Goal: Check status: Check status

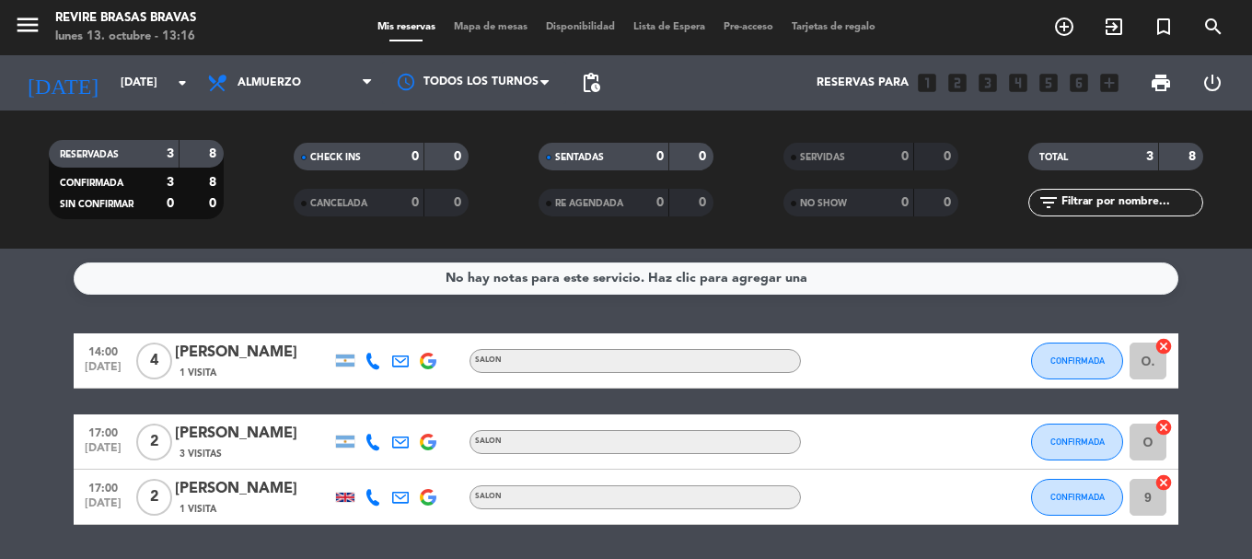
click at [1036, 306] on div "No hay notas para este servicio. Haz clic para agregar una 14:00 [DATE] 4 [PERS…" at bounding box center [626, 404] width 1252 height 310
click at [1186, 317] on div "No hay notas para este servicio. Haz clic para agregar una 14:00 [DATE] 4 [PERS…" at bounding box center [626, 404] width 1252 height 310
click at [1116, 314] on div "No hay notas para este servicio. Haz clic para agregar una 14:00 [DATE] 4 [PERS…" at bounding box center [626, 404] width 1252 height 310
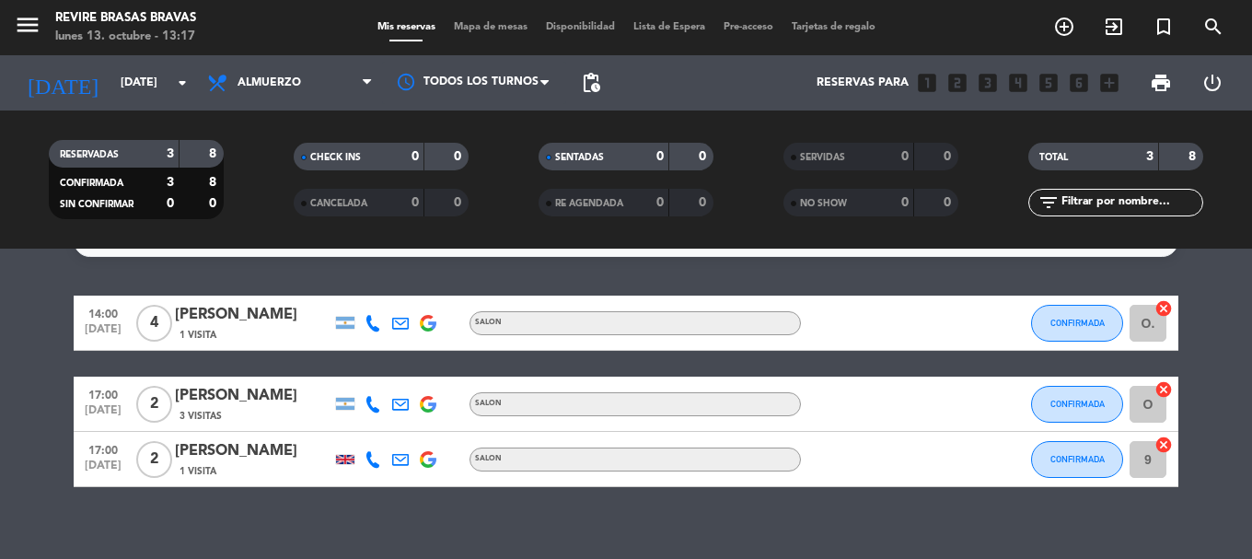
scroll to position [58, 0]
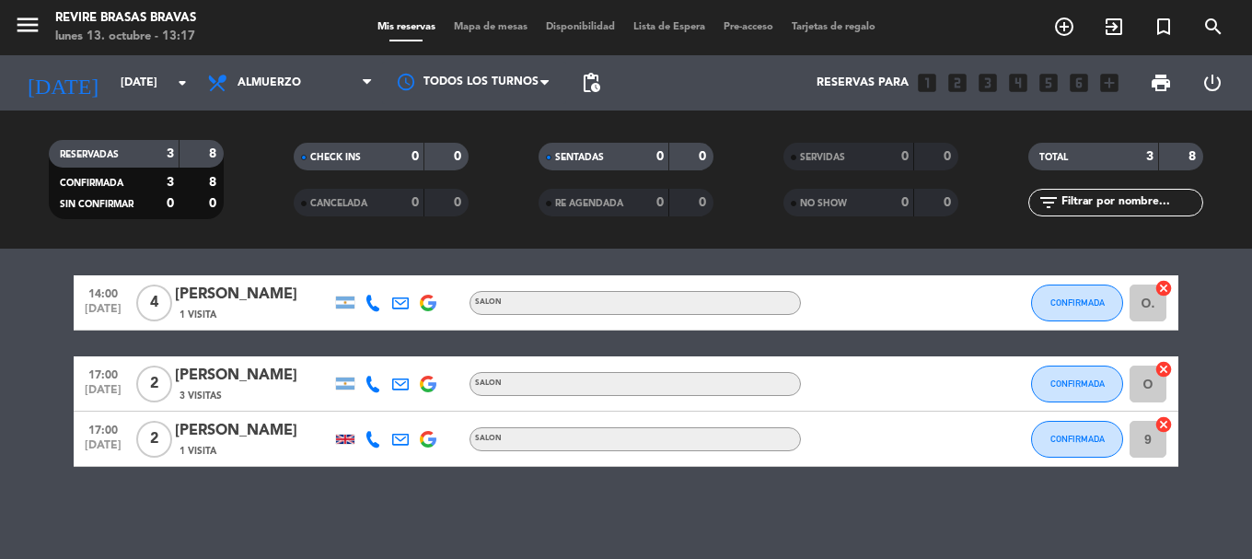
click at [1020, 483] on div "No hay notas para este servicio. Haz clic para agregar una 14:00 [DATE] 4 [PERS…" at bounding box center [626, 404] width 1252 height 310
click at [1200, 390] on bookings-row "14:00 [DATE] 4 [PERSON_NAME] 1 Visita SALON CONFIRMADA O. cancel 17:00 [DATE] 2…" at bounding box center [626, 370] width 1252 height 191
click at [1221, 390] on bookings-row "14:00 [DATE] 4 [PERSON_NAME] 1 Visita SALON CONFIRMADA O. cancel 17:00 [DATE] 2…" at bounding box center [626, 370] width 1252 height 191
click at [1161, 475] on div "No hay notas para este servicio. Haz clic para agregar una 14:00 [DATE] 4 [PERS…" at bounding box center [626, 404] width 1252 height 310
click at [1199, 485] on div "No hay notas para este servicio. Haz clic para agregar una 14:00 [DATE] 4 [PERS…" at bounding box center [626, 404] width 1252 height 310
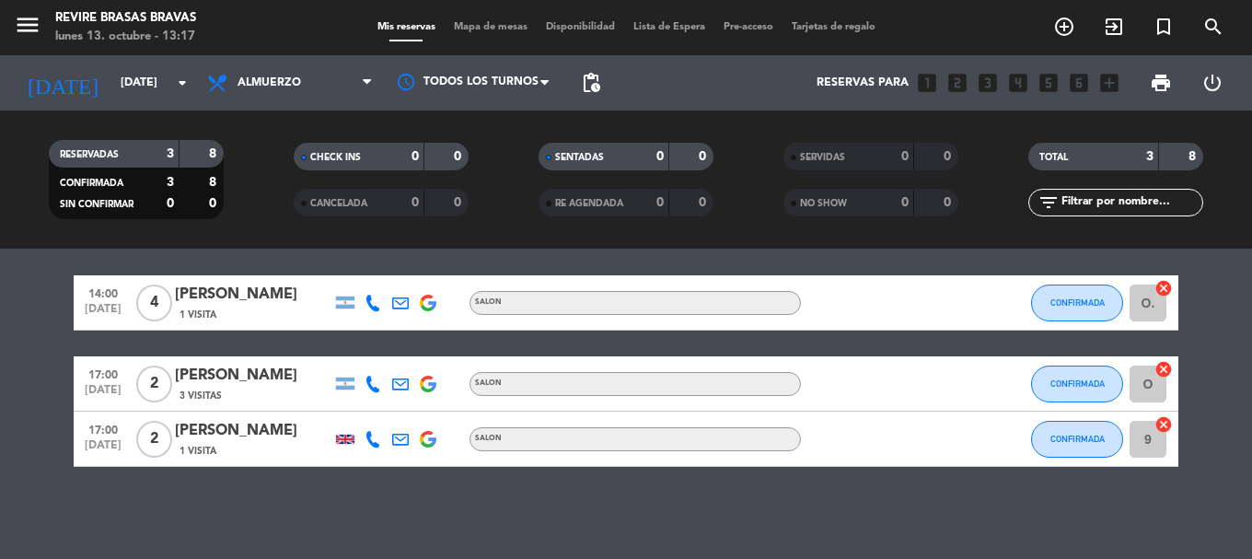
click at [1177, 482] on div "No hay notas para este servicio. Haz clic para agregar una 14:00 [DATE] 4 [PERS…" at bounding box center [626, 404] width 1252 height 310
click at [1139, 267] on div "No hay notas para este servicio. Haz clic para agregar una 14:00 [DATE] 4 [PERS…" at bounding box center [626, 404] width 1252 height 310
click at [187, 87] on icon "arrow_drop_down" at bounding box center [182, 83] width 22 height 22
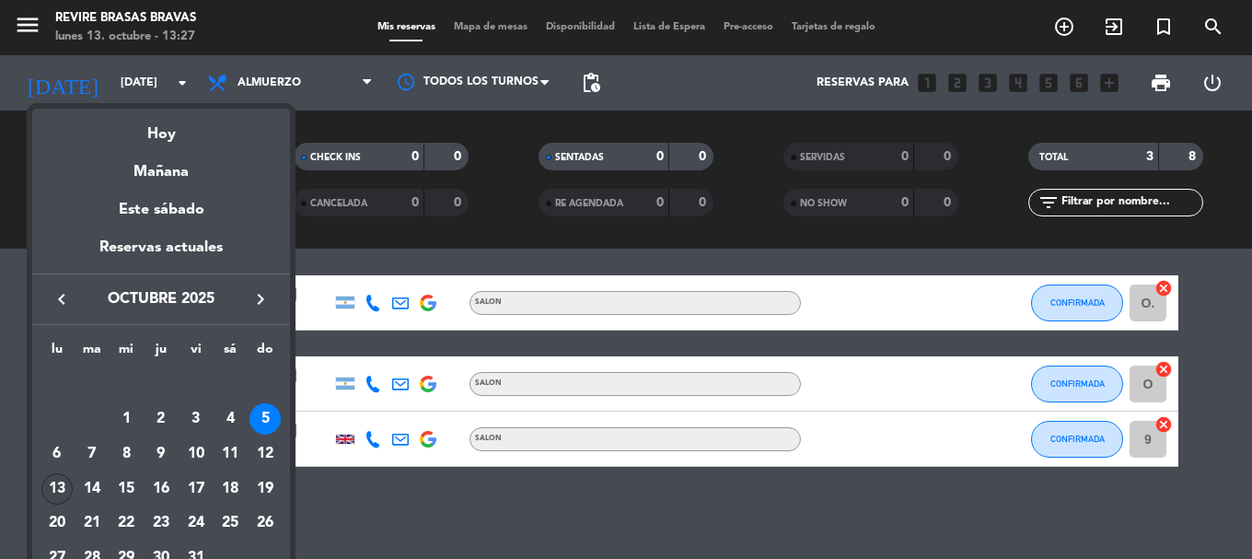
click at [53, 486] on div "13" at bounding box center [56, 488] width 31 height 31
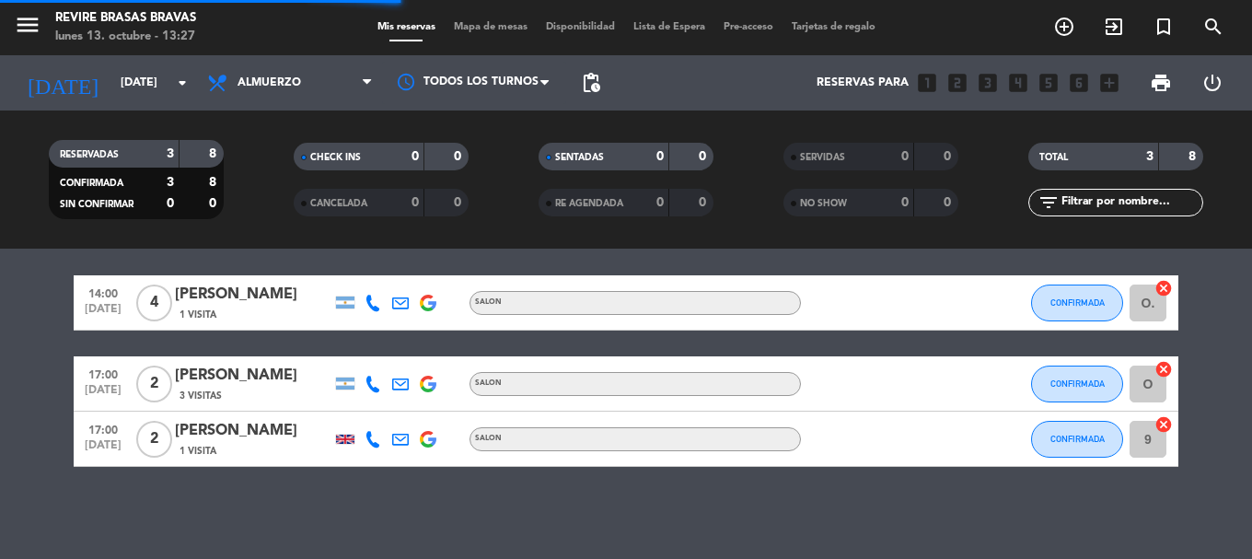
scroll to position [0, 0]
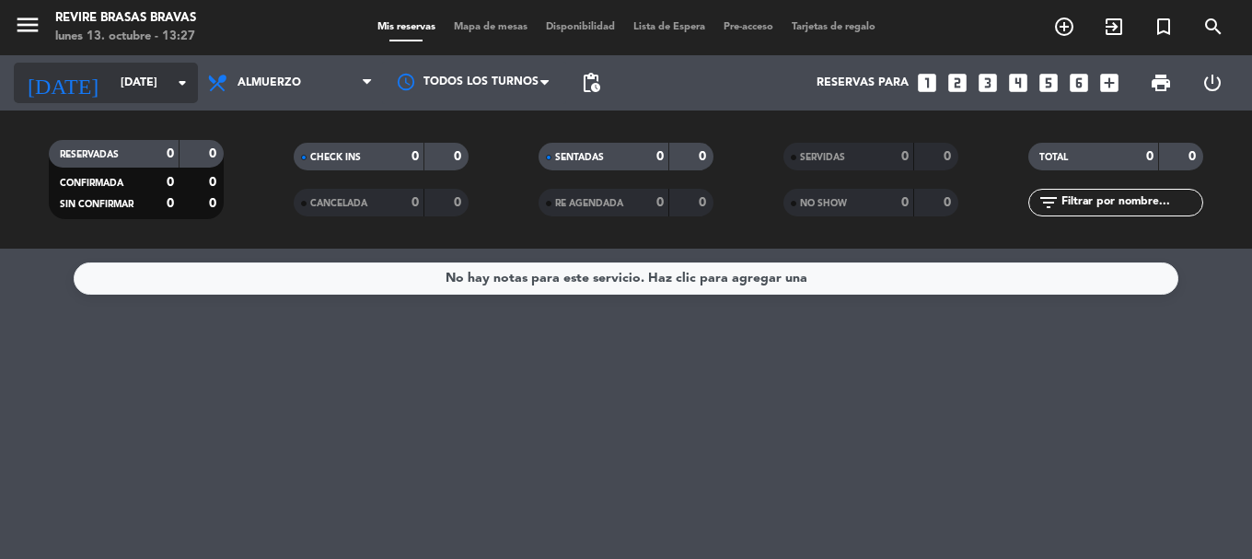
click at [191, 85] on icon "arrow_drop_down" at bounding box center [182, 83] width 22 height 22
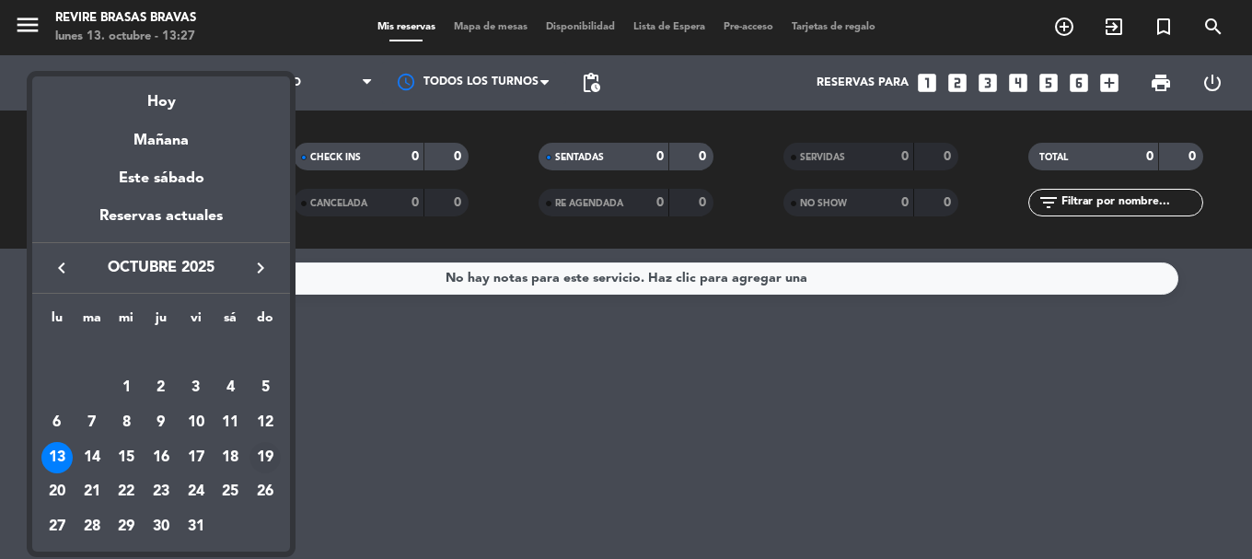
click at [271, 450] on div "19" at bounding box center [264, 457] width 31 height 31
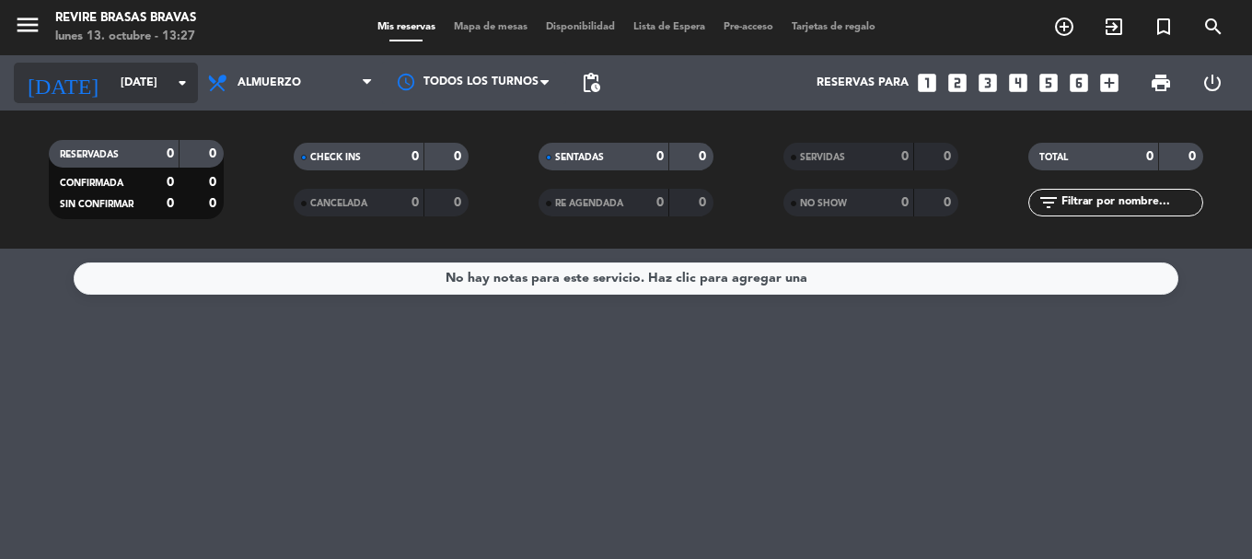
click at [185, 89] on icon "arrow_drop_down" at bounding box center [182, 83] width 22 height 22
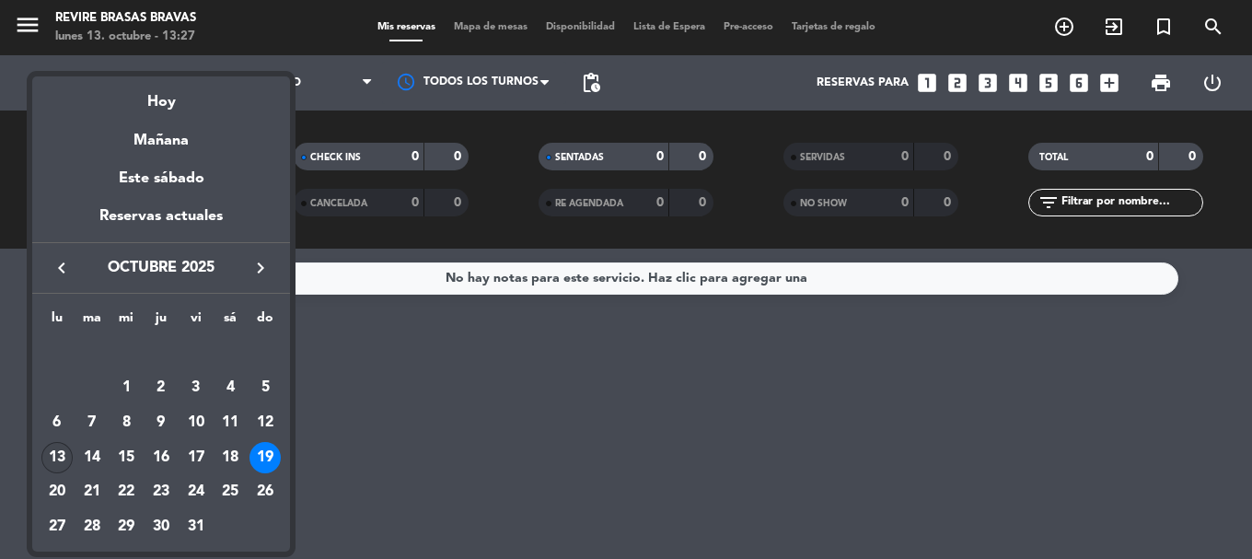
click at [64, 454] on div "13" at bounding box center [56, 457] width 31 height 31
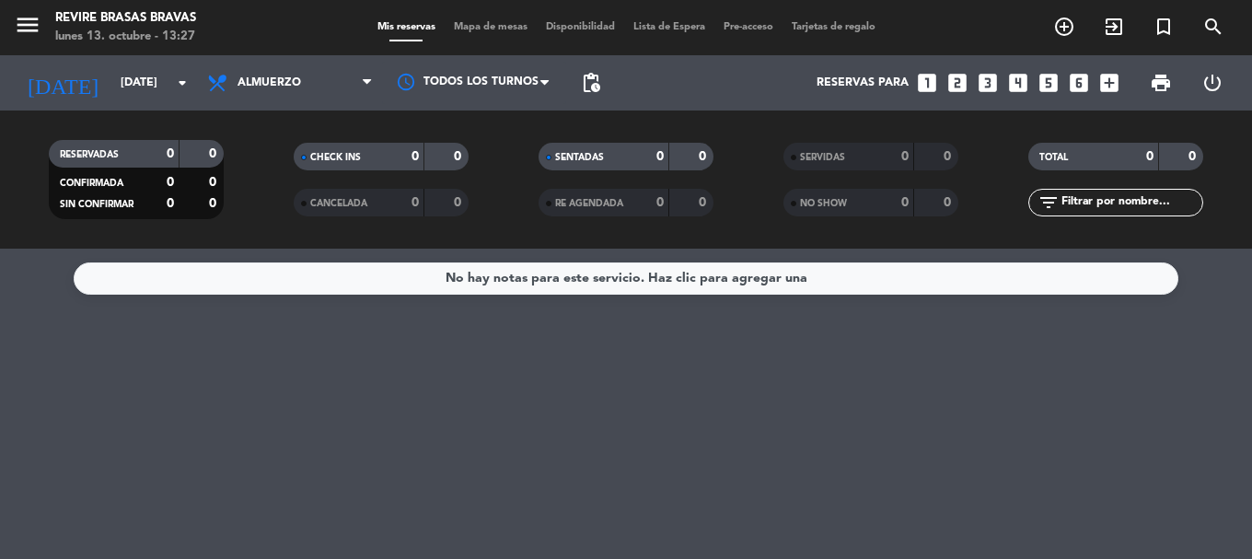
type input "[DATE]"
